Goal: Information Seeking & Learning: Learn about a topic

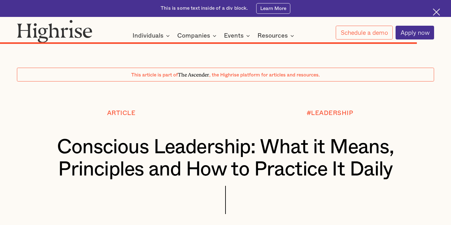
scroll to position [6183, 0]
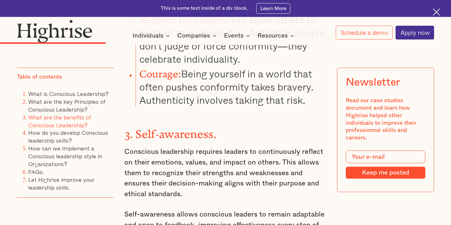
scroll to position [1936, 0]
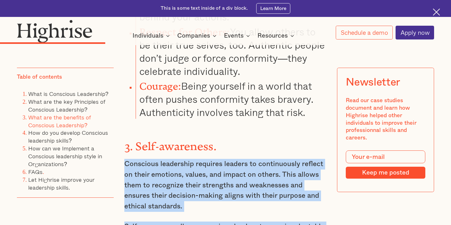
drag, startPoint x: 125, startPoint y: 115, endPoint x: 169, endPoint y: 199, distance: 95.2
click at [169, 199] on div "What is Conscious Leadership? Conscious leadership refers to a state that invol…" at bounding box center [225, 12] width 202 height 2683
copy div "Conscious leadership requires leaders to continuously reflect on their emotions…"
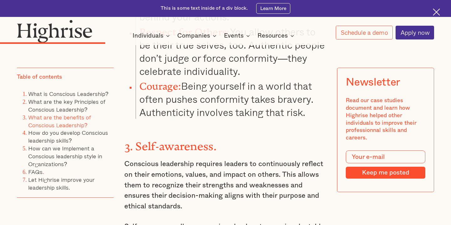
click at [212, 87] on div "What is Conscious Leadership? Conscious leadership refers to a state that invol…" at bounding box center [225, 12] width 202 height 2683
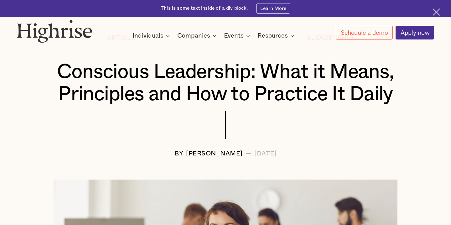
scroll to position [88, 0]
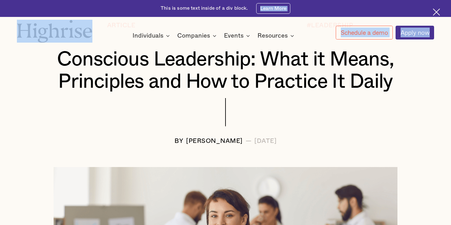
drag, startPoint x: 449, startPoint y: 5, endPoint x: 446, endPoint y: 35, distance: 30.5
click at [446, 35] on div "Interested in a complimentary coaching session with one of our coaches? Share y…" at bounding box center [225, 22] width 451 height 45
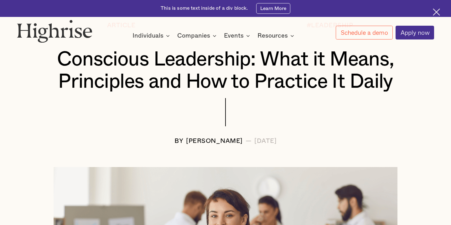
click at [436, 54] on div "Article #LEADERSHIP Conscious Leadership: What it Means, Principles and How to …" at bounding box center [225, 83] width 451 height 122
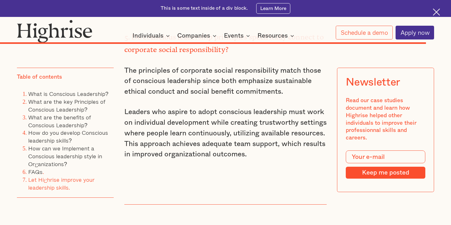
scroll to position [6296, 0]
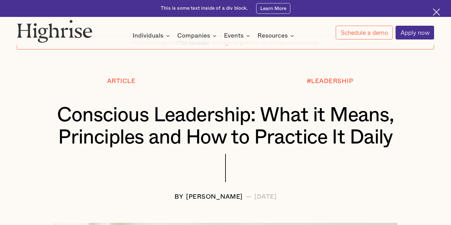
scroll to position [62, 0]
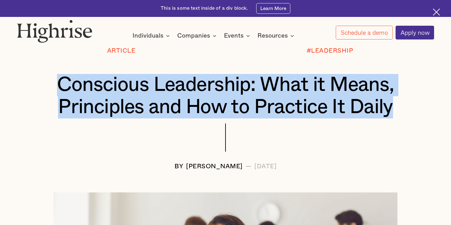
drag, startPoint x: 58, startPoint y: 81, endPoint x: 398, endPoint y: 113, distance: 341.6
click at [398, 114] on h1 "Conscious Leadership: What it Means, Principles and How to Practice It Daily" at bounding box center [225, 96] width 382 height 44
click at [271, 92] on h1 "Conscious Leadership: What it Means, Principles and How to Practice It Daily" at bounding box center [225, 96] width 382 height 44
drag, startPoint x: 58, startPoint y: 78, endPoint x: 75, endPoint y: 122, distance: 47.6
click at [75, 122] on div "Conscious Leadership: What it Means, Principles and How to Practice It Daily" at bounding box center [225, 98] width 417 height 49
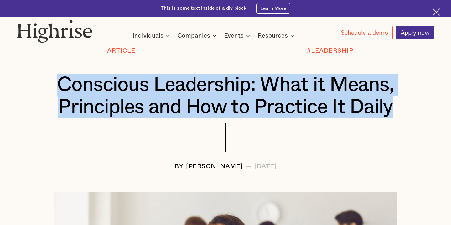
copy h1 "Conscious Leadership: What it Means, Principles and How to Practice It Daily"
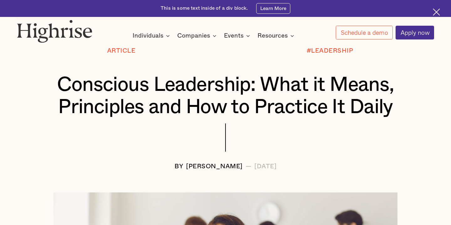
click at [100, 126] on div at bounding box center [225, 142] width 417 height 39
